Goal: Information Seeking & Learning: Find specific fact

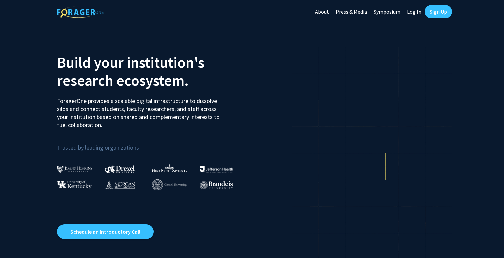
click at [412, 14] on link "Log In" at bounding box center [414, 11] width 21 height 23
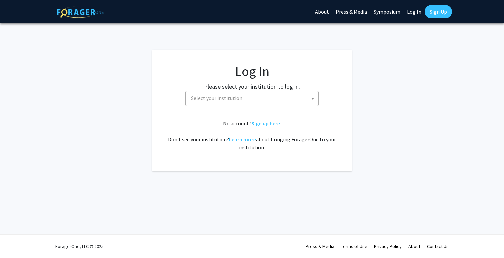
click at [251, 98] on span "Select your institution" at bounding box center [254, 98] width 130 height 14
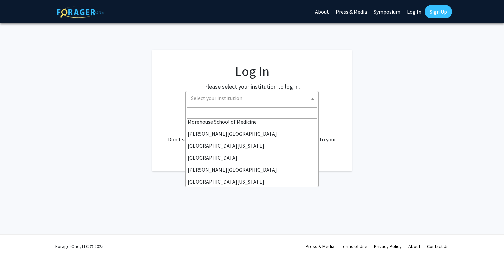
scroll to position [176, 0]
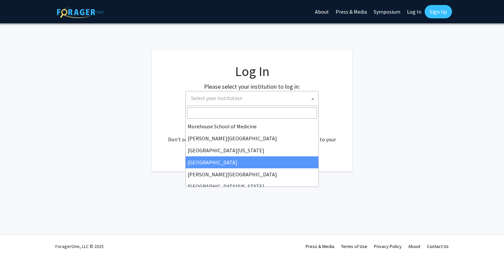
select select "4"
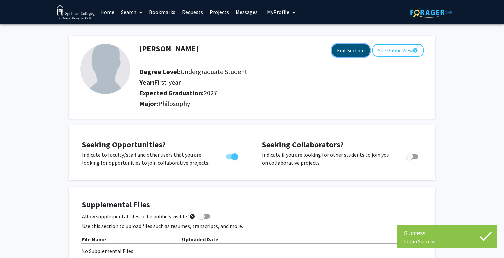
click at [342, 52] on button "Edit Section" at bounding box center [351, 50] width 38 height 12
select select "first-year"
select select "2027"
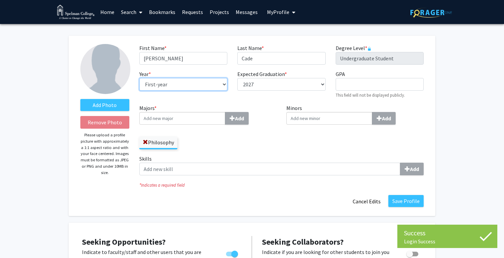
click at [200, 85] on select "--- First-year Sophomore Junior Senior Postbaccalaureate Certificate" at bounding box center [183, 84] width 88 height 13
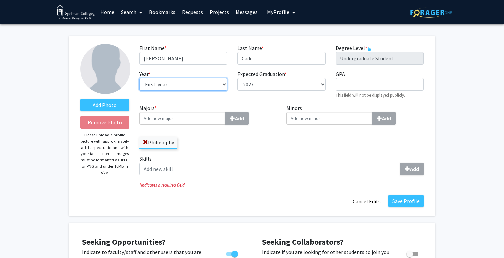
select select "junior"
click at [198, 122] on input "Majors * Add" at bounding box center [182, 118] width 86 height 13
click at [296, 118] on input "Minors Add" at bounding box center [330, 118] width 86 height 13
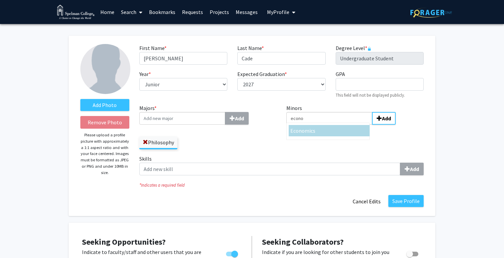
type input "econo"
click at [299, 131] on span "Econo" at bounding box center [298, 130] width 14 height 7
click at [299, 125] on input "econo" at bounding box center [330, 118] width 86 height 13
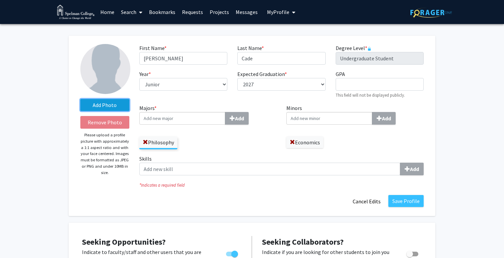
click at [97, 102] on label "Add Photo" at bounding box center [104, 105] width 49 height 12
click at [0, 0] on input "Add Photo" at bounding box center [0, 0] width 0 height 0
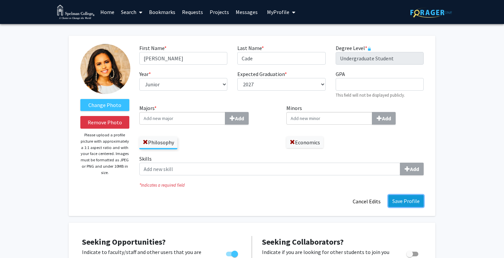
click at [405, 206] on button "Save Profile" at bounding box center [406, 201] width 35 height 12
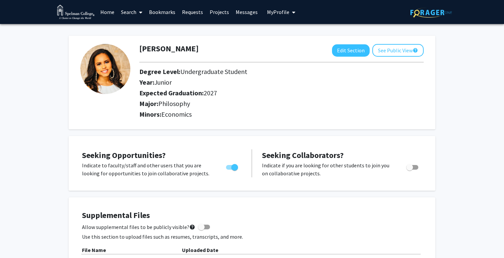
click at [129, 13] on link "Search" at bounding box center [132, 11] width 28 height 23
click at [136, 28] on span "Faculty/Staff" at bounding box center [142, 30] width 49 height 13
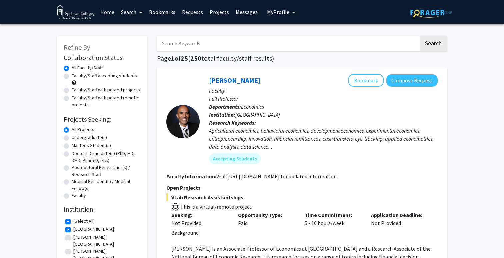
click at [80, 130] on label "All Projects" at bounding box center [83, 129] width 23 height 7
click at [76, 130] on input "All Projects" at bounding box center [74, 128] width 4 height 4
click at [81, 135] on label "Undergraduate(s)" at bounding box center [89, 137] width 35 height 7
click at [76, 135] on input "Undergraduate(s)" at bounding box center [74, 136] width 4 height 4
radio input "true"
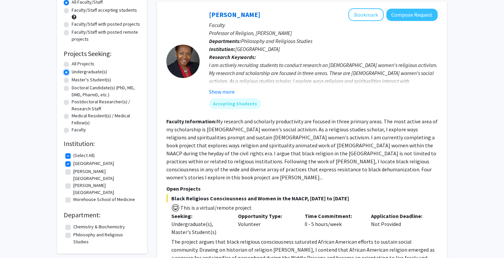
scroll to position [67, 0]
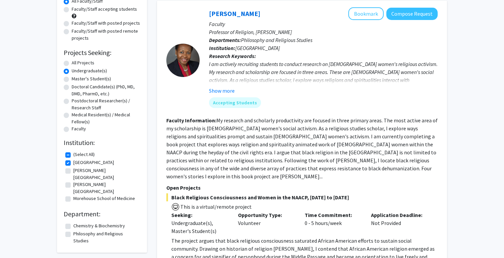
click at [73, 156] on label "(Select All)" at bounding box center [83, 154] width 21 height 7
click at [73, 155] on input "(Select All)" at bounding box center [75, 153] width 4 height 4
checkbox input "false"
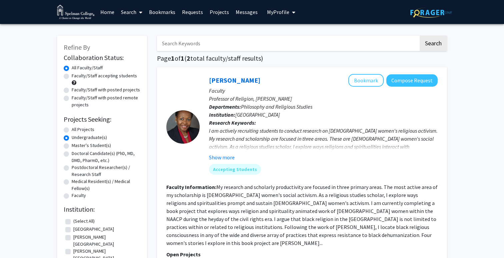
click at [73, 222] on label "(Select All)" at bounding box center [83, 221] width 21 height 7
click at [73, 222] on input "(Select All)" at bounding box center [75, 220] width 4 height 4
checkbox input "true"
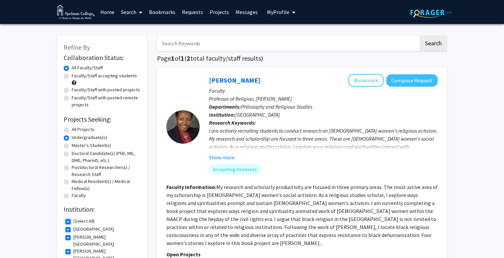
checkbox input "true"
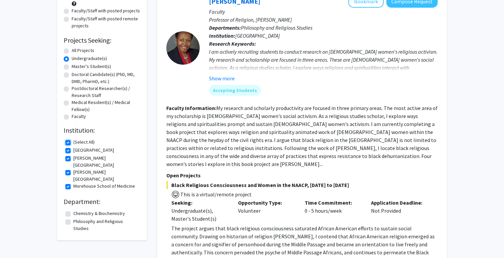
scroll to position [81, 0]
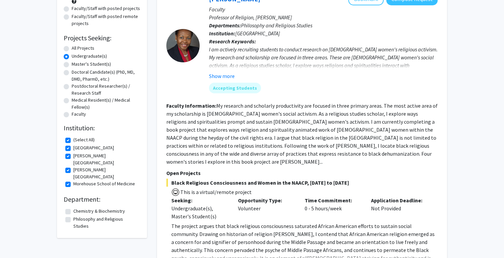
click at [67, 216] on fg-checkbox "Philosophy and Religious Studies Philosophy and Religious Studies" at bounding box center [101, 223] width 73 height 14
click at [73, 216] on label "Philosophy and Religious Studies" at bounding box center [105, 223] width 65 height 14
click at [73, 216] on input "Philosophy and Religious Studies" at bounding box center [75, 218] width 4 height 4
checkbox input "true"
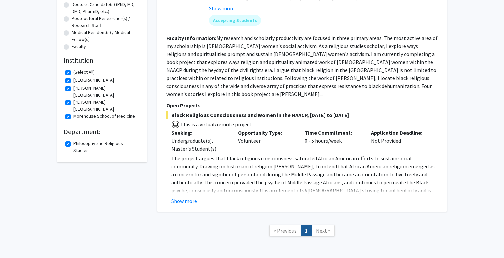
scroll to position [168, 0]
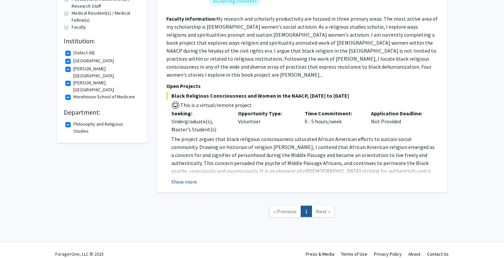
click at [182, 178] on button "Show more" at bounding box center [184, 182] width 26 height 8
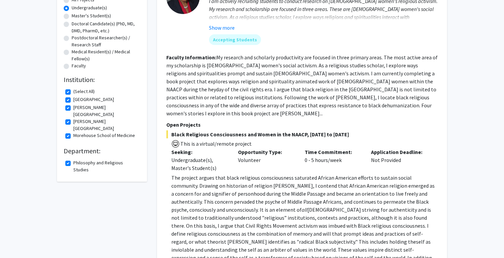
scroll to position [0, 0]
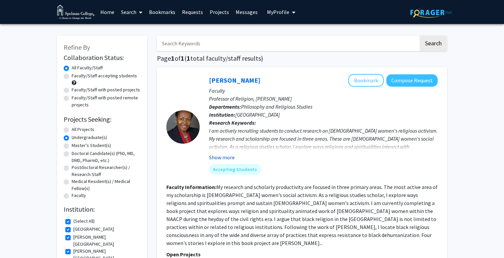
click at [221, 156] on button "Show more" at bounding box center [222, 157] width 26 height 8
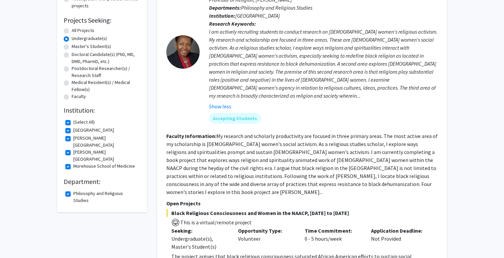
scroll to position [101, 0]
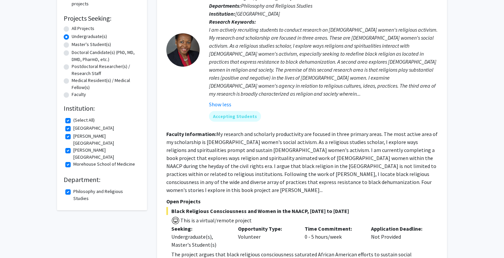
click at [73, 188] on label "Philosophy and Religious Studies" at bounding box center [105, 195] width 65 height 14
click at [73, 188] on input "Philosophy and Religious Studies" at bounding box center [75, 190] width 4 height 4
checkbox input "false"
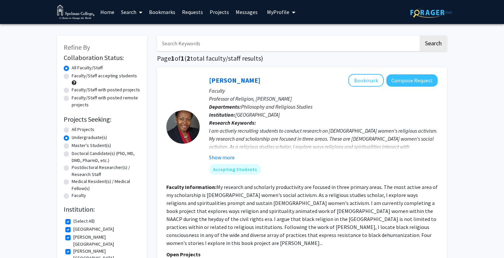
click at [176, 46] on input "Search Keywords" at bounding box center [288, 43] width 262 height 15
type input "bioethics"
click at [420, 36] on button "Search" at bounding box center [433, 43] width 27 height 15
radio input "true"
checkbox input "false"
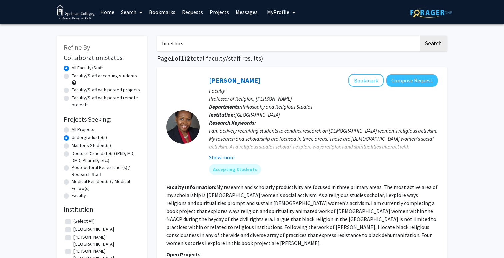
checkbox input "false"
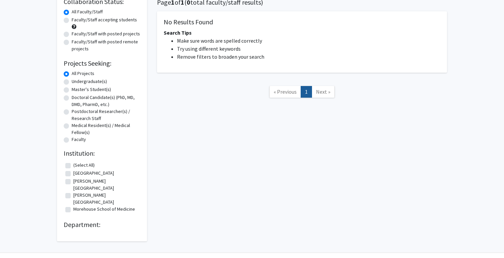
scroll to position [57, 0]
click at [72, 167] on fg-checkbox "(Select All) (Select All)" at bounding box center [101, 165] width 73 height 8
click at [73, 167] on label "(Select All)" at bounding box center [83, 164] width 21 height 7
click at [73, 165] on input "(Select All)" at bounding box center [75, 163] width 4 height 4
checkbox input "true"
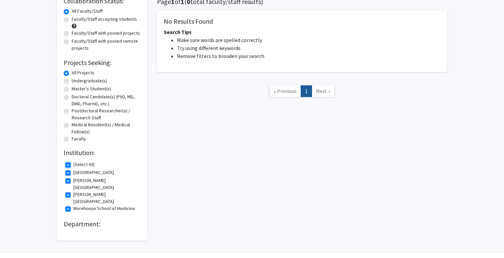
checkbox input "true"
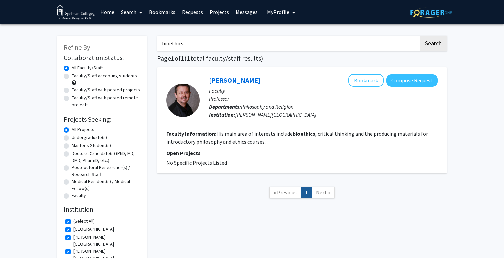
click at [253, 105] on span "Philosophy and Religion" at bounding box center [267, 106] width 52 height 7
click at [233, 81] on link "Nathan Nobis" at bounding box center [234, 80] width 51 height 8
